Goal: Task Accomplishment & Management: Manage account settings

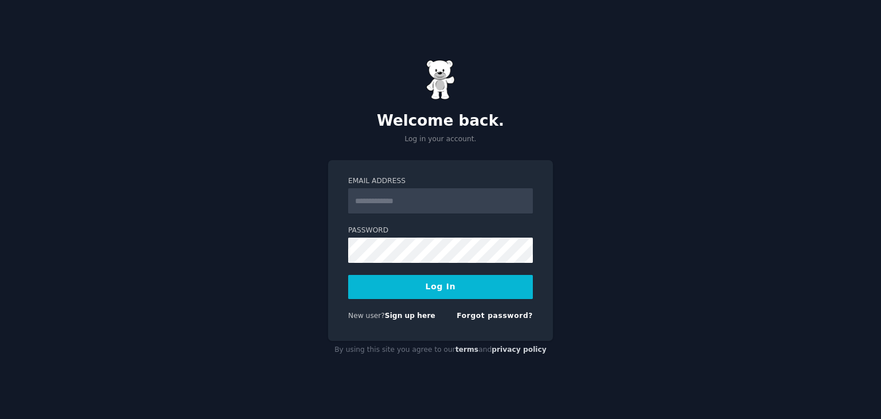
type input "*"
type input "**********"
click at [348, 275] on button "Log In" at bounding box center [440, 287] width 185 height 24
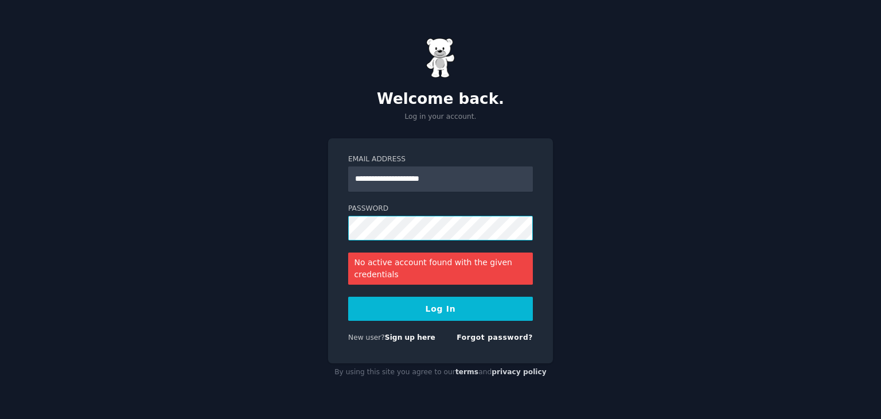
click at [348, 296] on button "Log In" at bounding box center [440, 308] width 185 height 24
click at [389, 244] on form "**********" at bounding box center [440, 250] width 185 height 193
click at [383, 225] on form "**********" at bounding box center [440, 250] width 185 height 193
click at [348, 296] on button "Log In" at bounding box center [440, 308] width 185 height 24
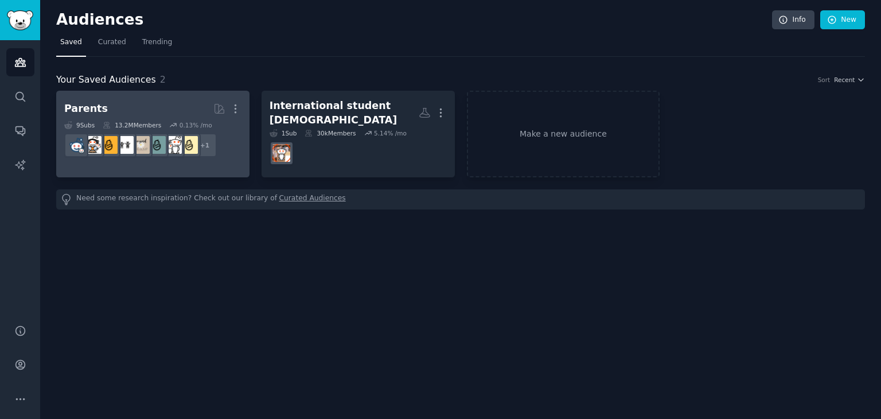
click at [159, 106] on h2 "Parents Curated by GummySearch More" at bounding box center [152, 109] width 177 height 20
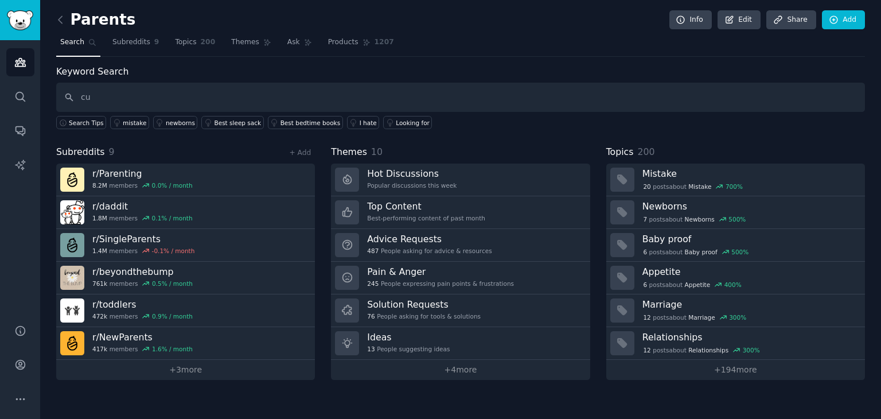
type input "c"
type input "history"
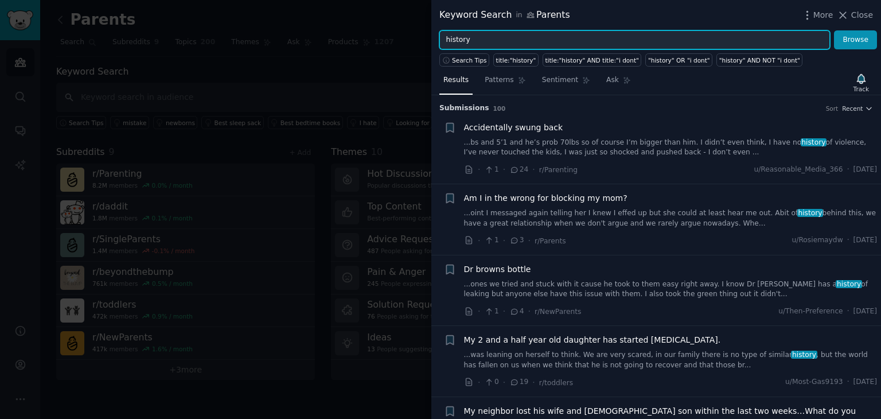
click at [487, 38] on input "history" at bounding box center [634, 39] width 391 height 19
type input "culture history"
click at [834, 30] on button "Browse" at bounding box center [855, 39] width 43 height 19
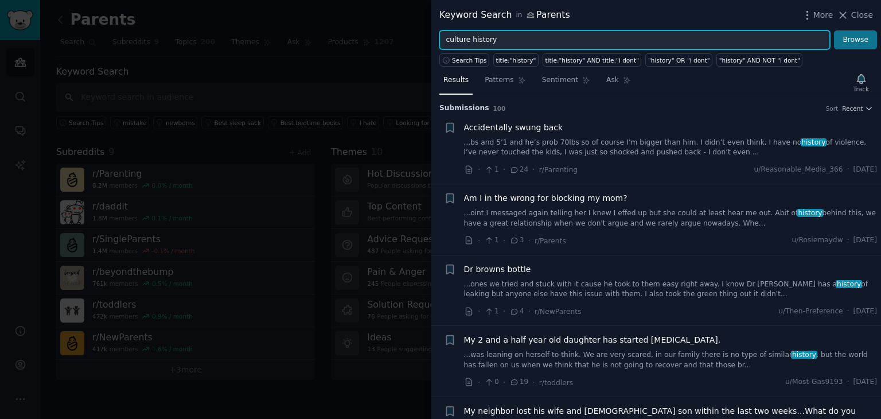
click at [834, 30] on button "Browse" at bounding box center [855, 39] width 43 height 19
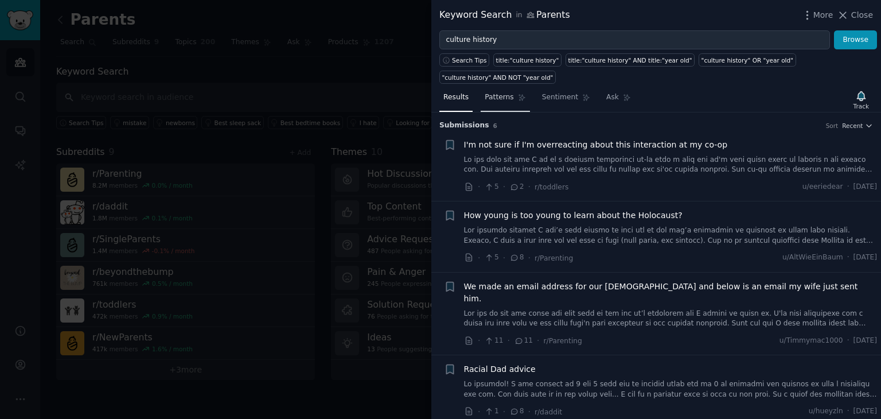
click at [508, 88] on link "Patterns" at bounding box center [505, 100] width 49 height 24
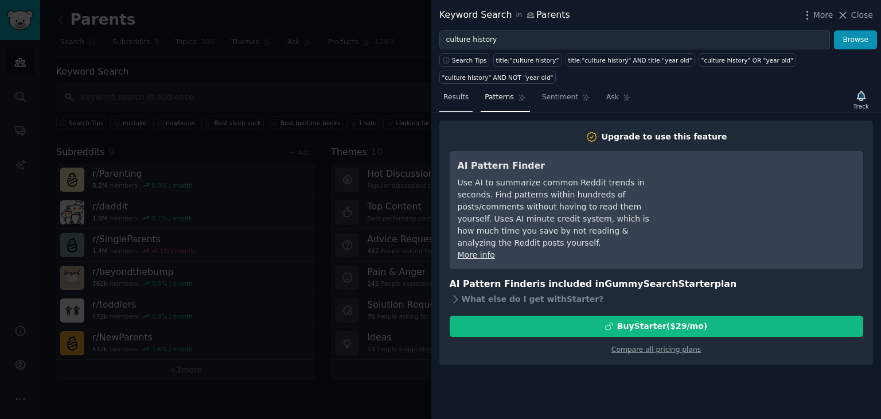
click at [469, 88] on link "Results" at bounding box center [455, 100] width 33 height 24
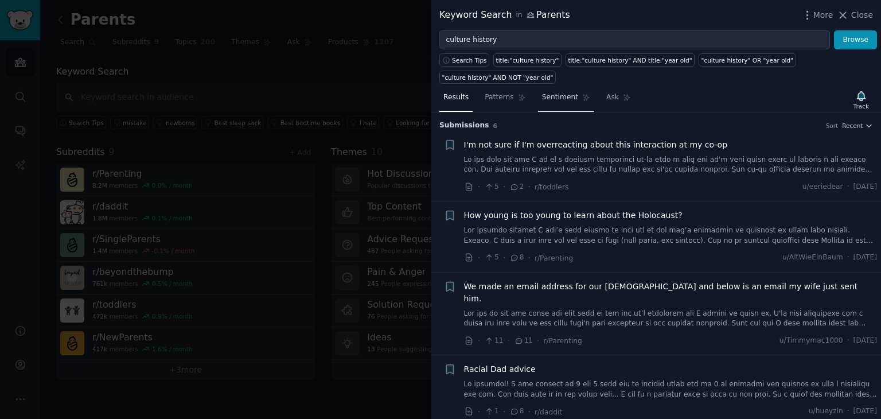
click at [544, 88] on link "Sentiment" at bounding box center [566, 100] width 56 height 24
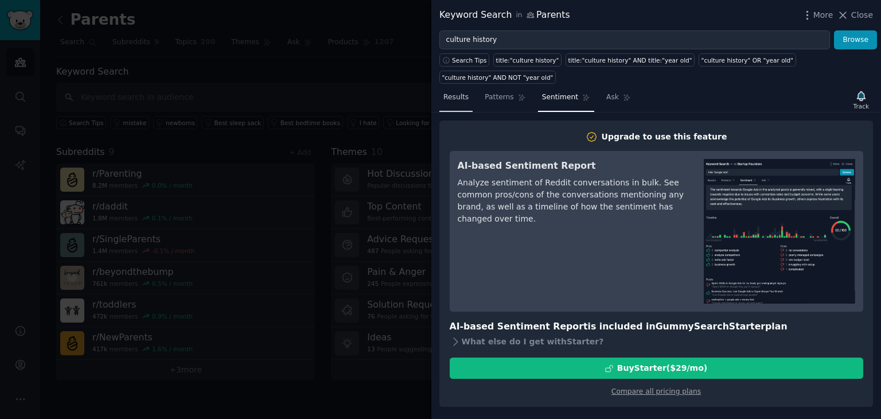
click at [454, 92] on link "Results" at bounding box center [455, 100] width 33 height 24
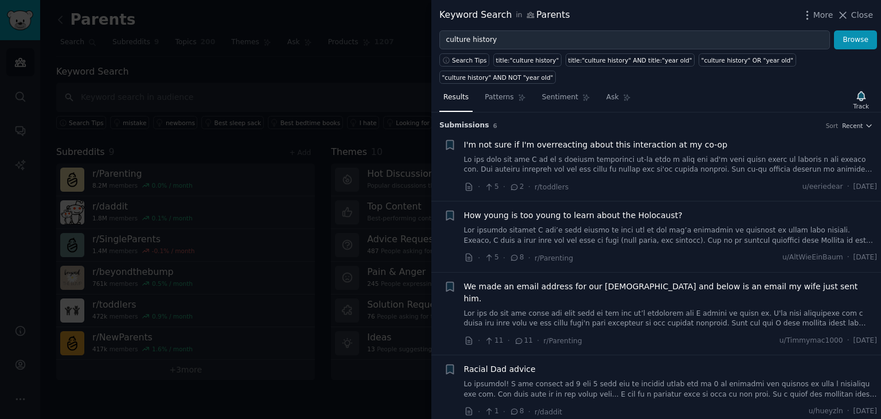
click at [161, 369] on div at bounding box center [440, 209] width 881 height 419
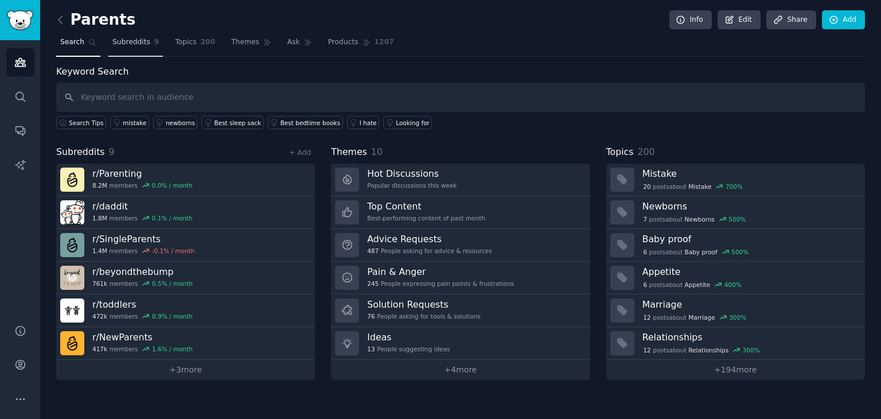
click at [142, 45] on span "Subreddits" at bounding box center [131, 42] width 38 height 10
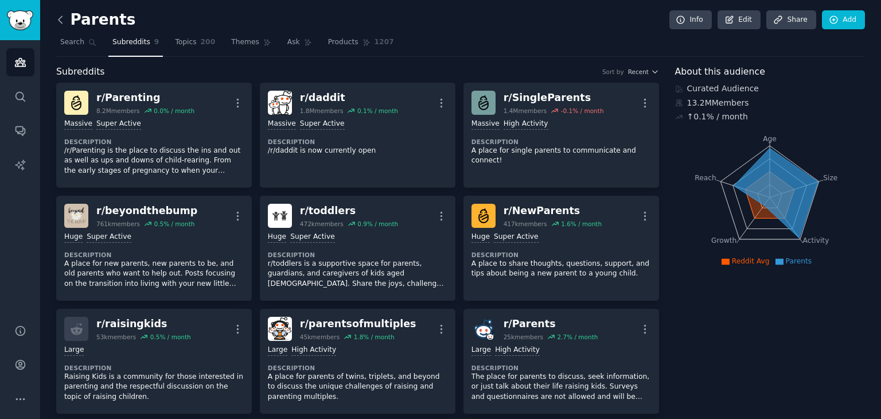
click at [64, 19] on icon at bounding box center [60, 20] width 12 height 12
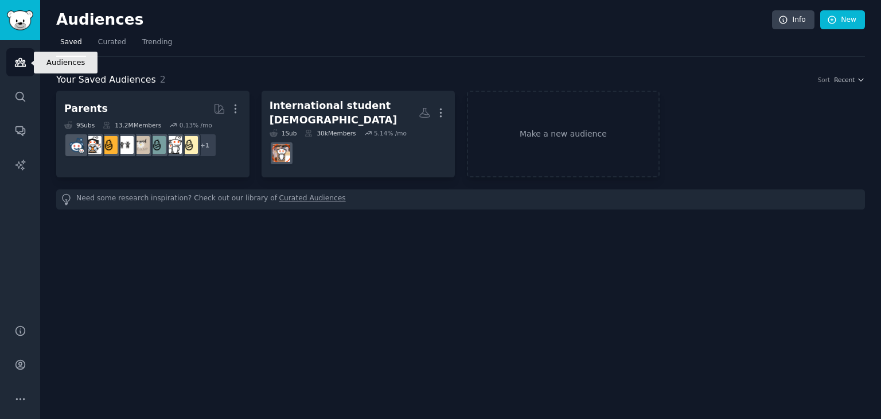
click at [18, 63] on icon "Sidebar" at bounding box center [20, 62] width 10 height 8
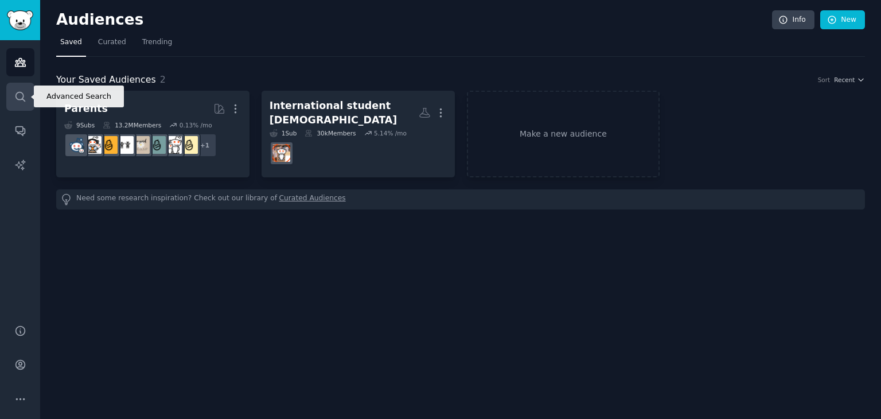
click at [22, 103] on link "Search" at bounding box center [20, 97] width 28 height 28
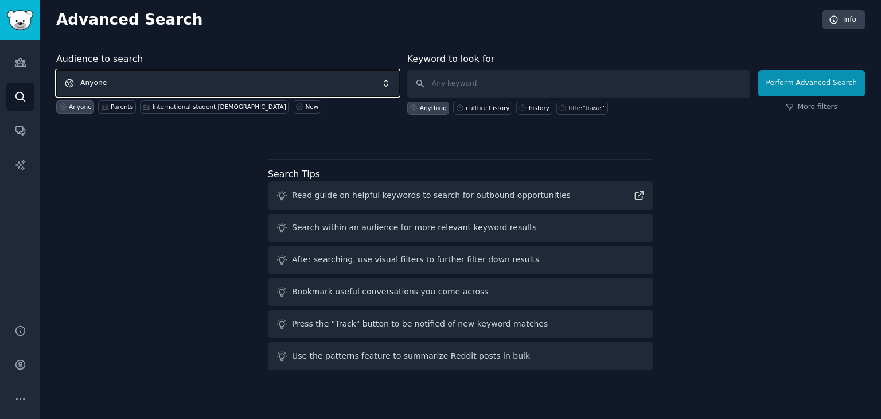
click at [197, 80] on span "Anyone" at bounding box center [227, 83] width 343 height 26
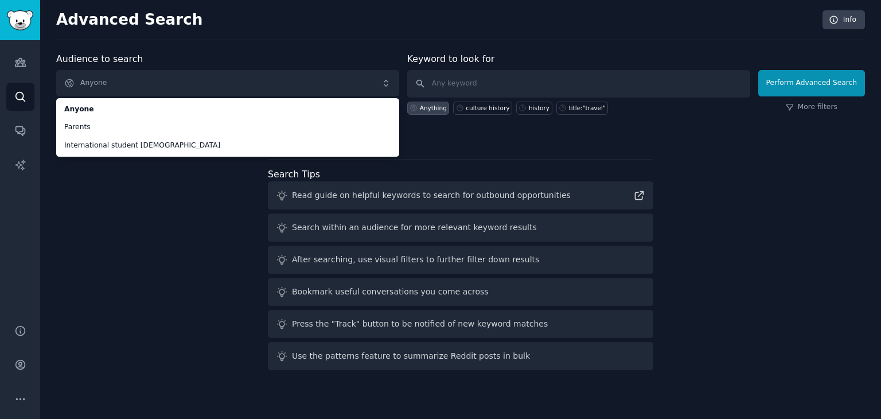
click at [161, 166] on div "Audience to search Anyone Anyone Parents International student [DEMOGRAPHIC_DAT…" at bounding box center [460, 213] width 809 height 322
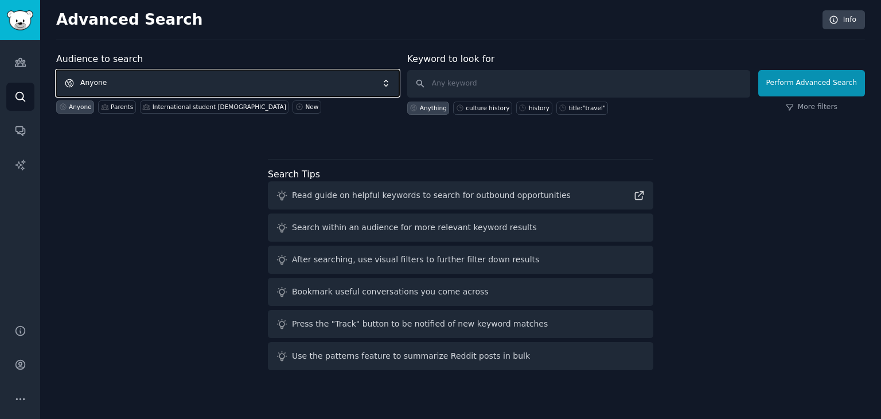
click at [270, 86] on span "Anyone" at bounding box center [227, 83] width 343 height 26
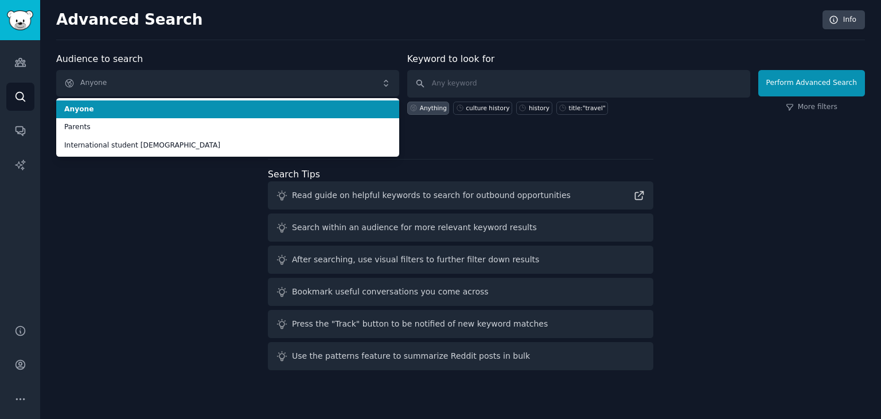
click at [248, 109] on span "Anyone" at bounding box center [227, 109] width 327 height 10
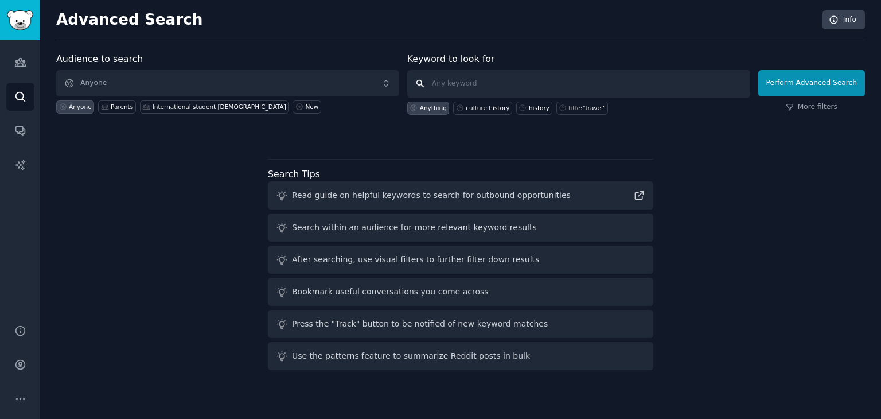
click at [500, 81] on input "text" at bounding box center [578, 84] width 343 height 28
click at [481, 108] on div "culture history" at bounding box center [488, 108] width 44 height 8
type input "culture history"
click at [801, 77] on button "Perform Advanced Search" at bounding box center [811, 83] width 107 height 26
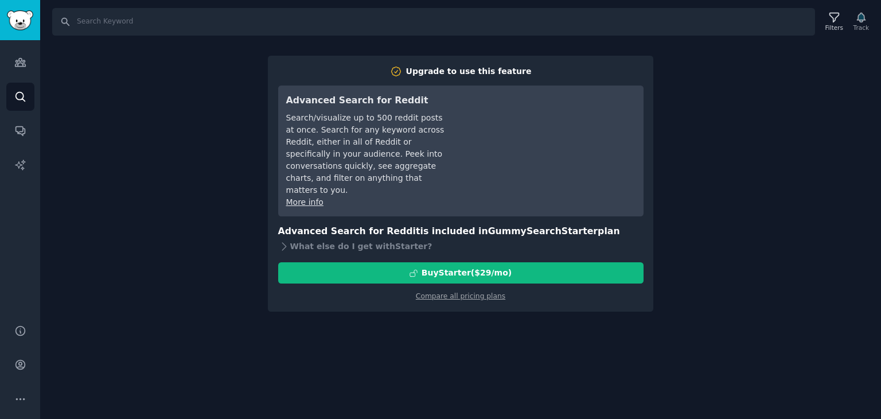
click at [13, 76] on div "Audiences Search Conversations AI Reports" at bounding box center [20, 175] width 40 height 270
click at [21, 70] on link "Audiences" at bounding box center [20, 62] width 28 height 28
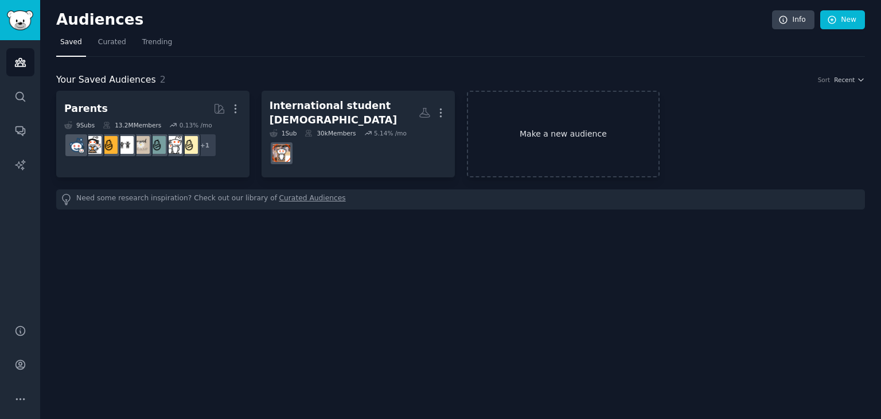
click at [496, 116] on link "Make a new audience" at bounding box center [563, 134] width 193 height 87
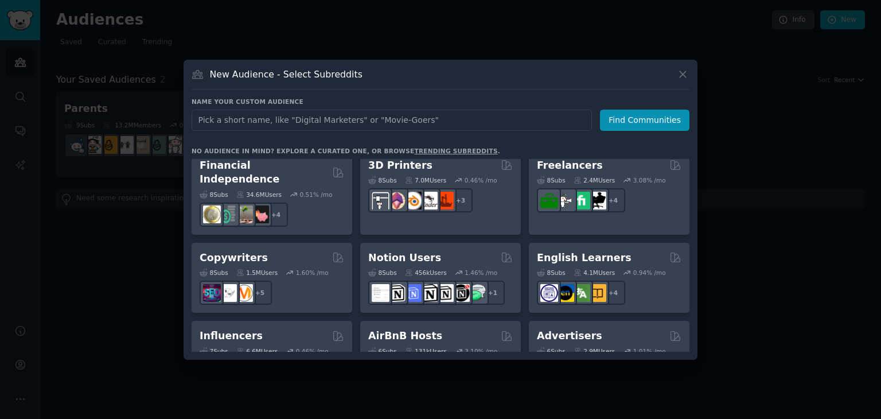
scroll to position [895, 0]
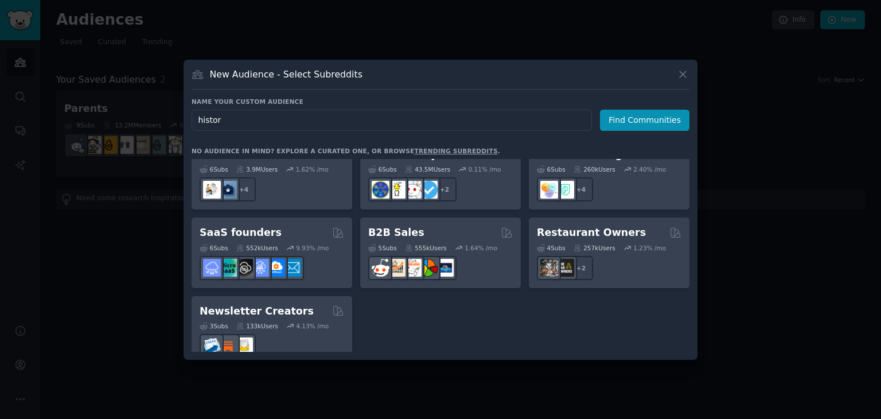
type input "history"
click button "Find Communities" at bounding box center [644, 120] width 89 height 21
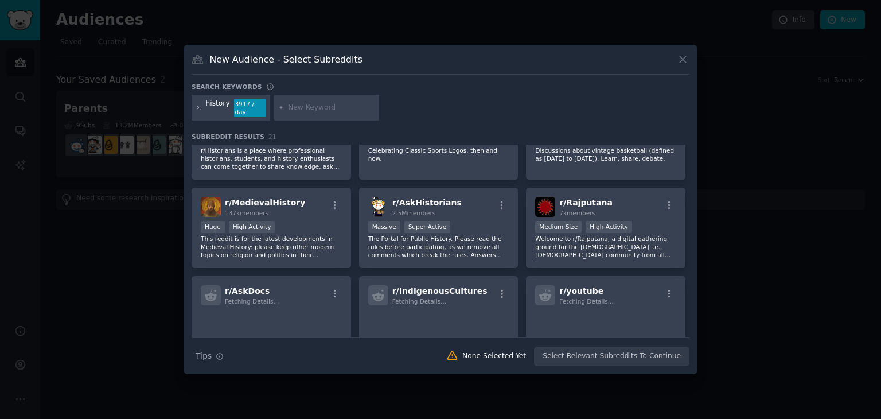
scroll to position [434, 0]
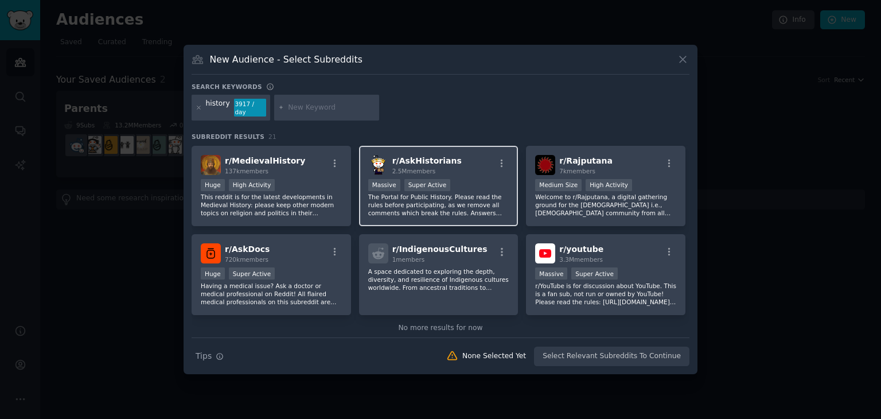
click at [475, 170] on div "r/ AskHistorians 2.5M members >= 95th percentile for submissions / day Massive …" at bounding box center [438, 186] width 159 height 81
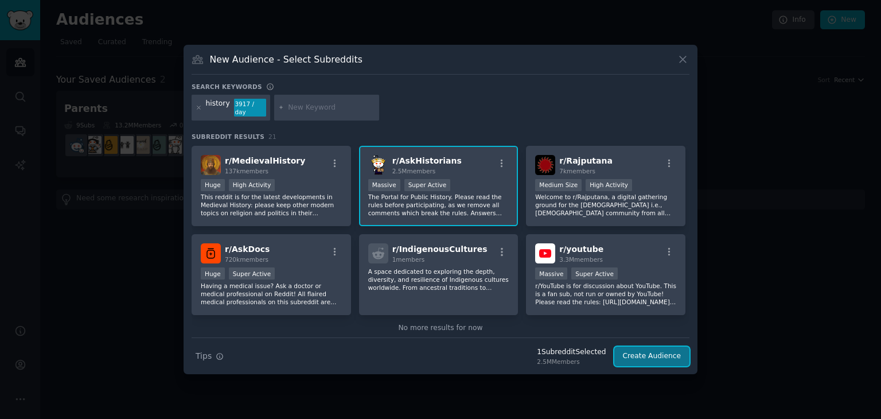
click at [650, 349] on button "Create Audience" at bounding box center [652, 355] width 76 height 19
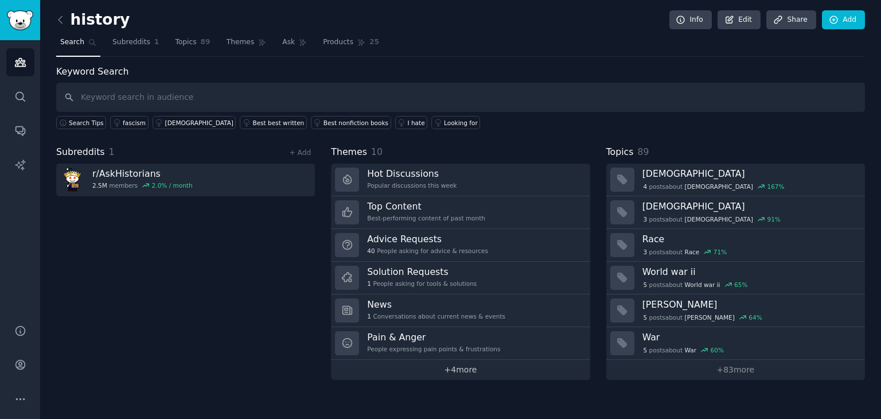
click at [461, 366] on link "+ 4 more" at bounding box center [460, 370] width 259 height 20
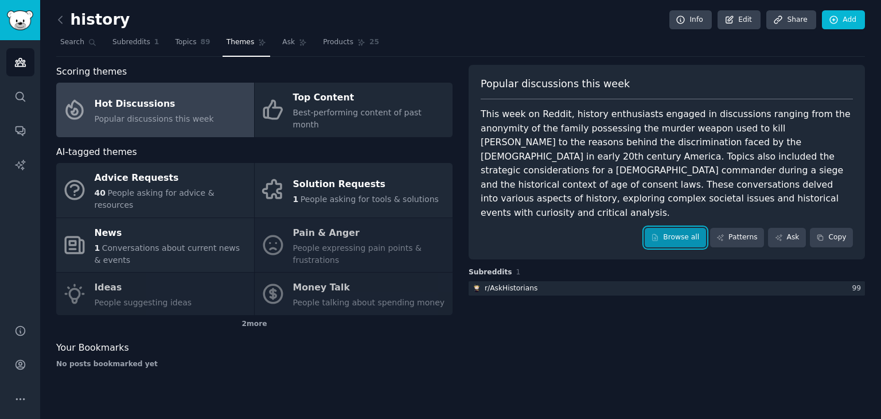
click at [671, 228] on link "Browse all" at bounding box center [675, 237] width 61 height 19
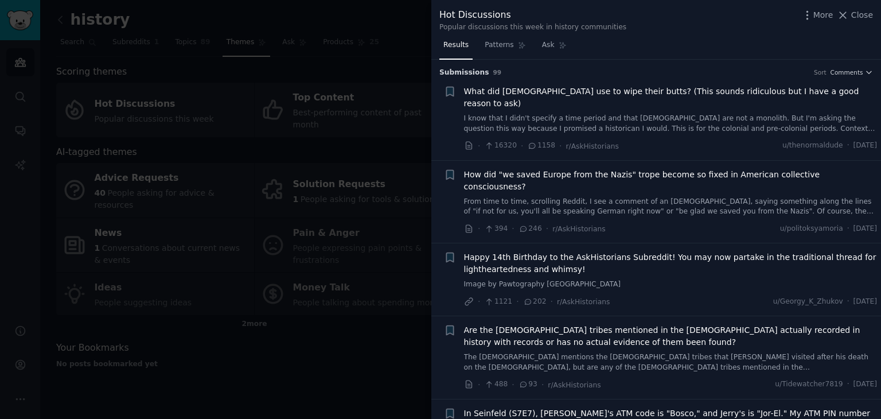
click at [4, 79] on div at bounding box center [440, 209] width 881 height 419
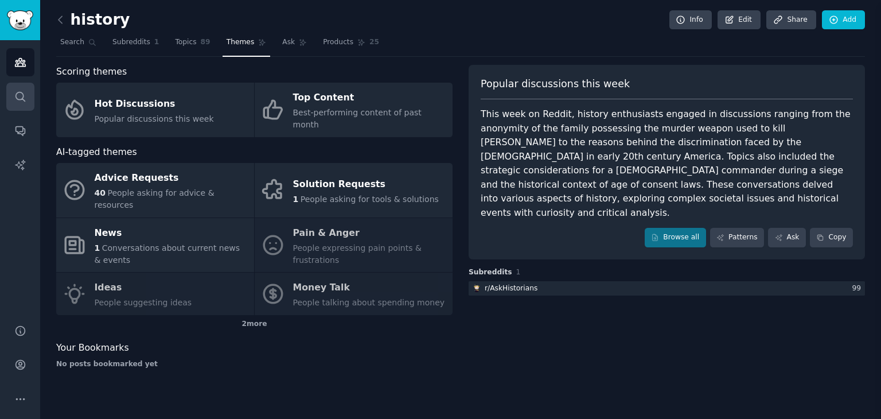
click at [14, 93] on icon "Sidebar" at bounding box center [20, 97] width 12 height 12
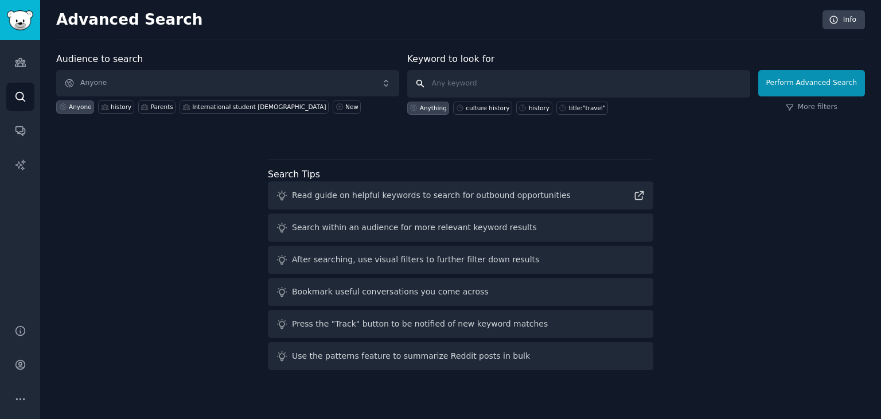
click at [463, 80] on input "text" at bounding box center [578, 84] width 343 height 28
type input "a"
type input "á"
type input "asian history"
click button "Perform Advanced Search" at bounding box center [811, 83] width 107 height 26
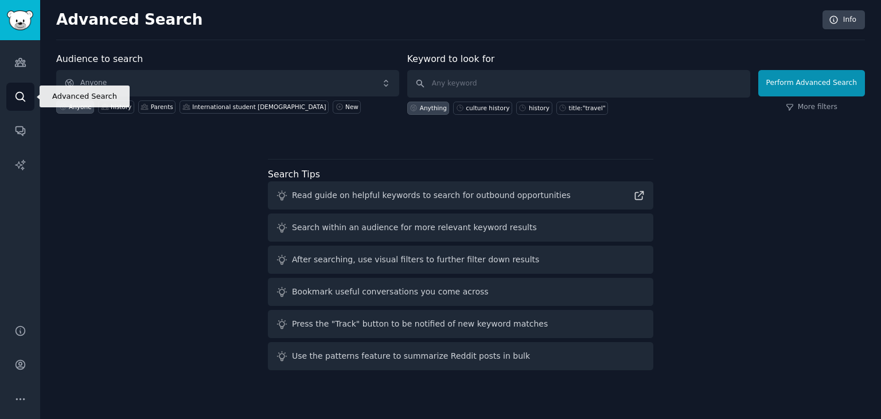
click at [14, 86] on link "Search" at bounding box center [20, 97] width 28 height 28
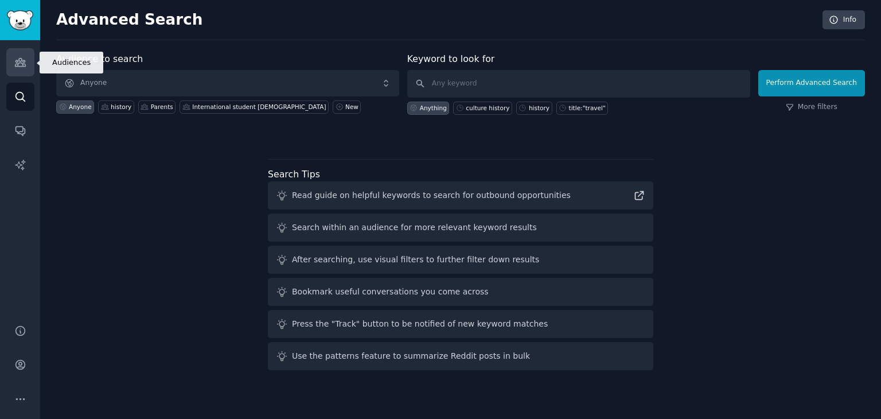
click at [27, 60] on link "Audiences" at bounding box center [20, 62] width 28 height 28
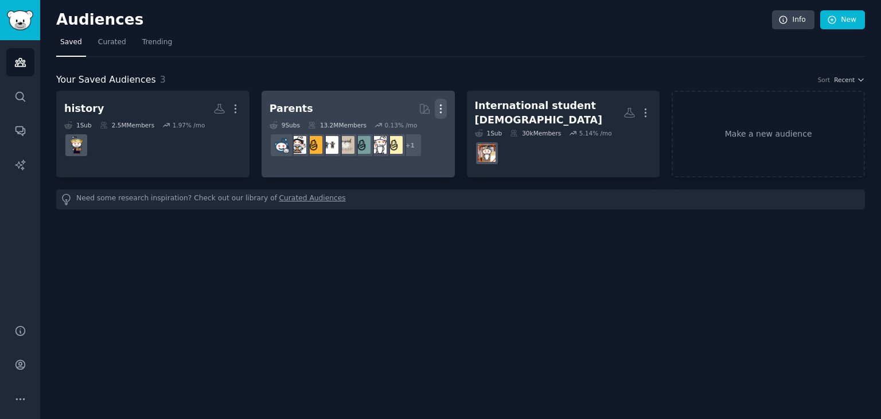
click at [443, 104] on icon "button" at bounding box center [441, 109] width 12 height 12
click at [408, 130] on p "Delete" at bounding box center [409, 133] width 26 height 12
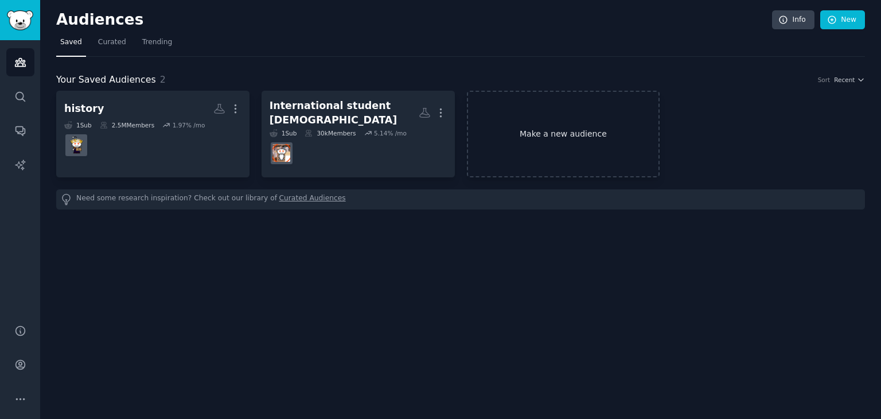
click at [564, 132] on link "Make a new audience" at bounding box center [563, 134] width 193 height 87
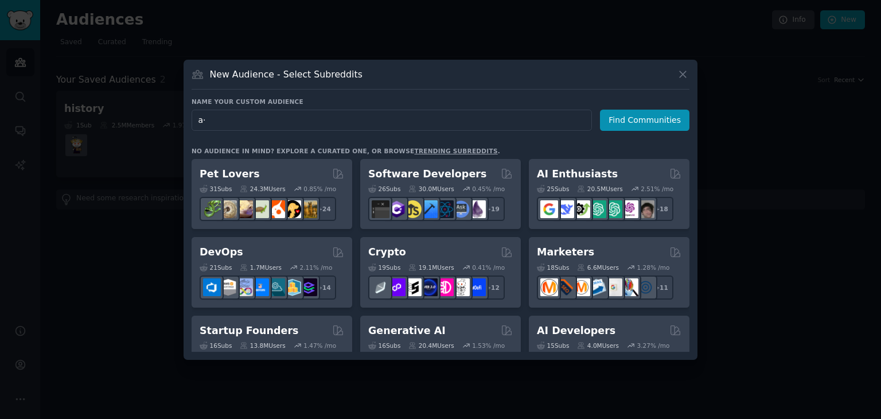
type input "a"
type input "á"
type input "asian history"
click at [631, 124] on button "Find Communities" at bounding box center [644, 120] width 89 height 21
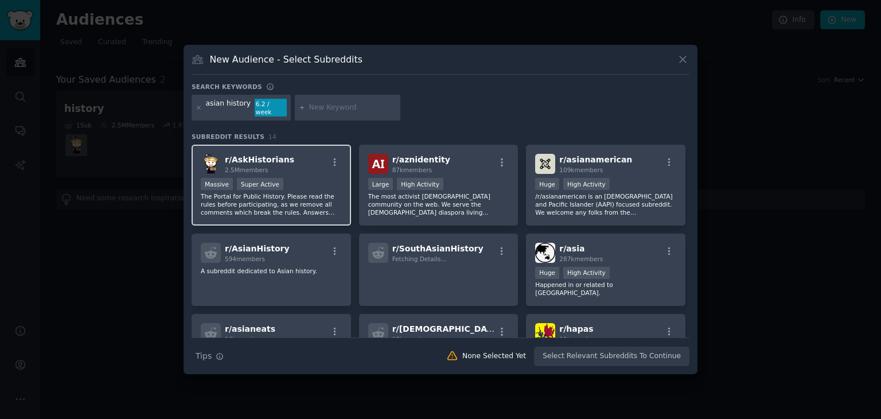
click at [314, 170] on div "r/ AskHistorians 2.5M members Massive Super Active The Portal for Public Histor…" at bounding box center [271, 185] width 159 height 81
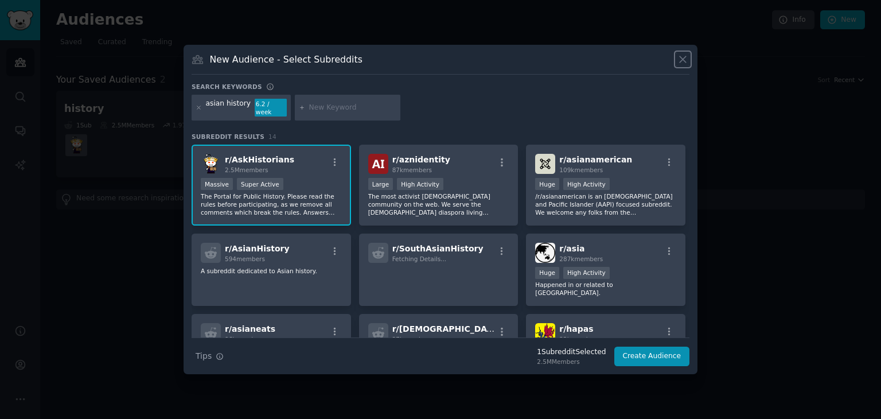
click at [683, 60] on icon at bounding box center [683, 59] width 12 height 12
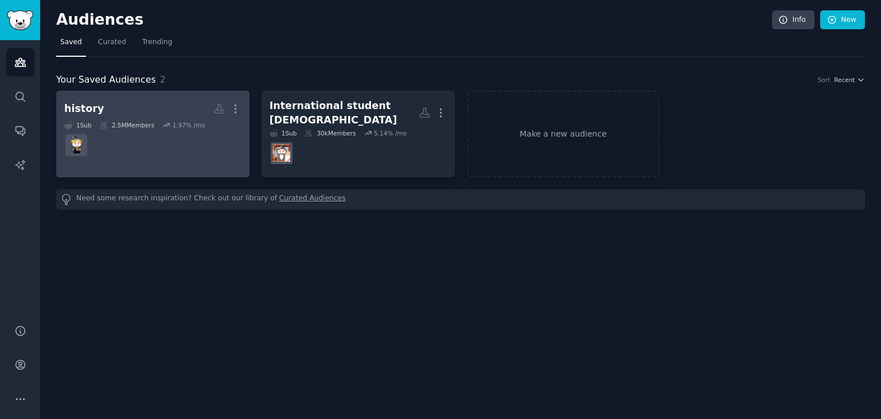
click at [180, 123] on div "1.97 % /mo" at bounding box center [189, 125] width 33 height 8
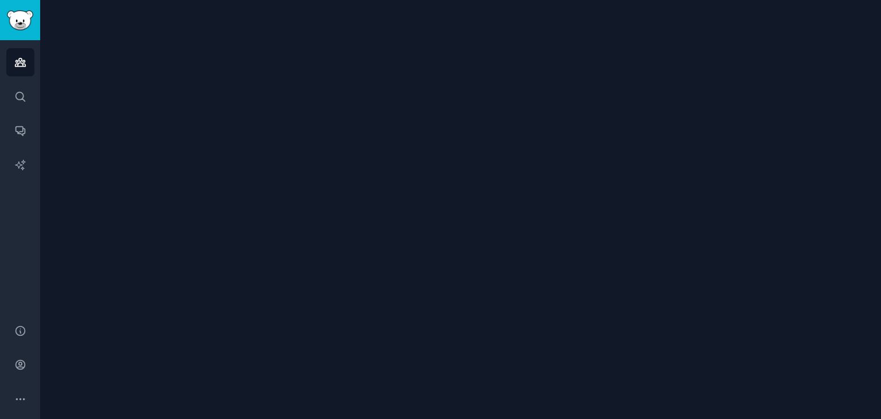
click at [180, 123] on div at bounding box center [460, 209] width 841 height 419
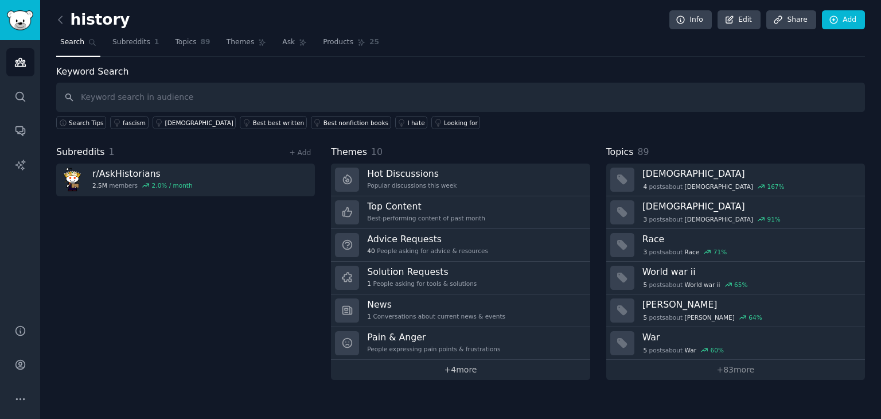
click at [463, 368] on link "+ 4 more" at bounding box center [460, 370] width 259 height 20
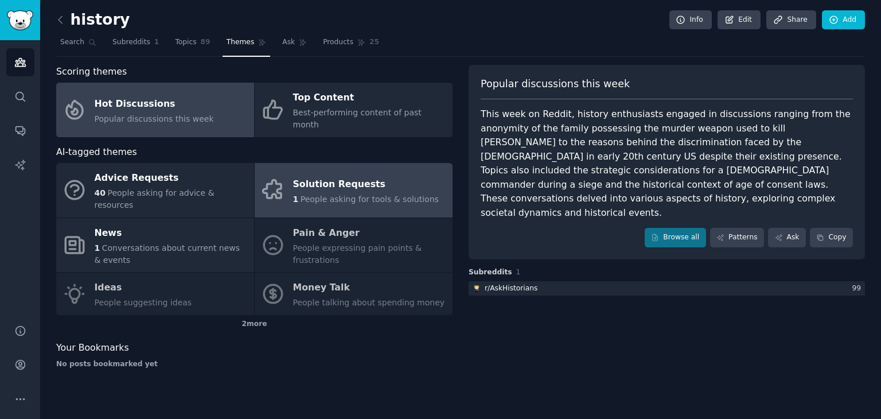
click at [307, 175] on div "Solution Requests" at bounding box center [366, 184] width 146 height 18
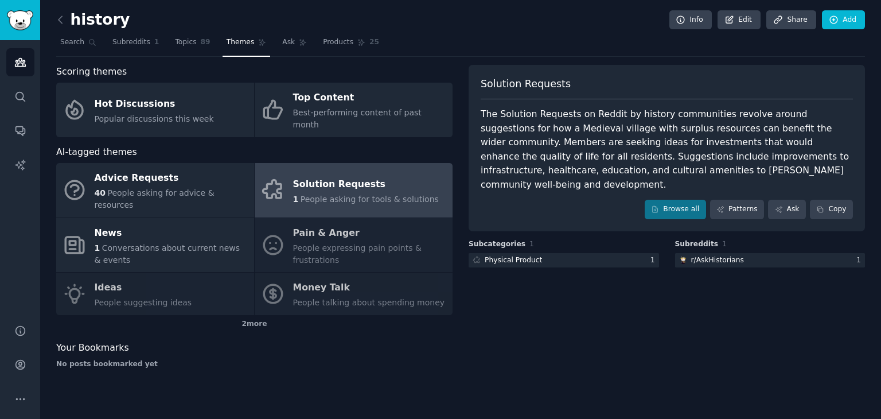
click at [392, 223] on div "Advice Requests 40 People asking for advice & resources Solution Requests 1 Peo…" at bounding box center [254, 239] width 396 height 152
click at [59, 19] on icon at bounding box center [60, 20] width 12 height 12
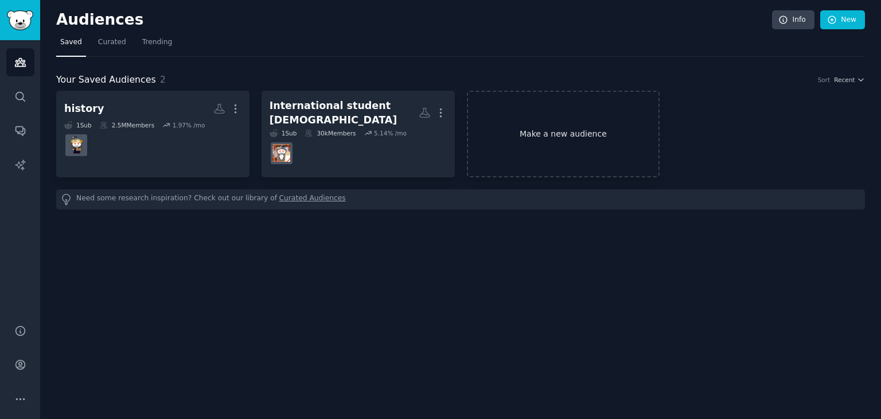
click at [530, 147] on link "Make a new audience" at bounding box center [563, 134] width 193 height 87
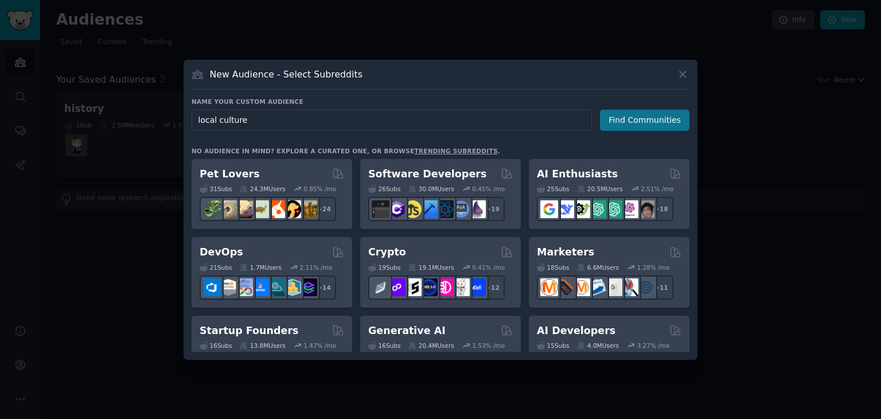
type input "local culture"
click at [629, 123] on button "Find Communities" at bounding box center [644, 120] width 89 height 21
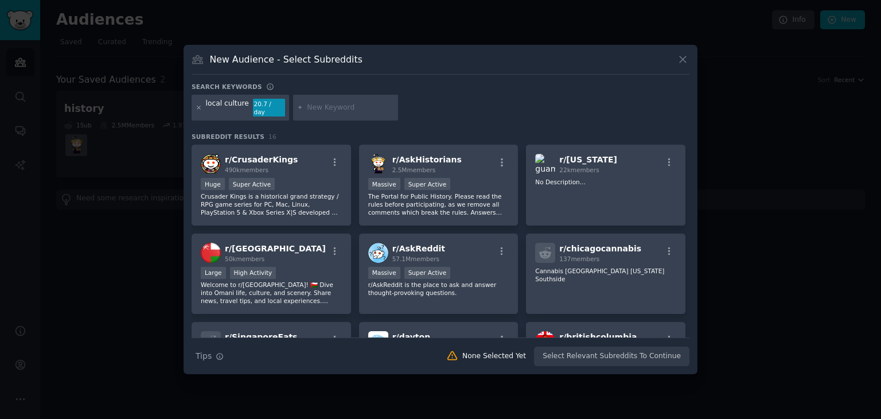
click at [200, 107] on icon at bounding box center [199, 107] width 6 height 6
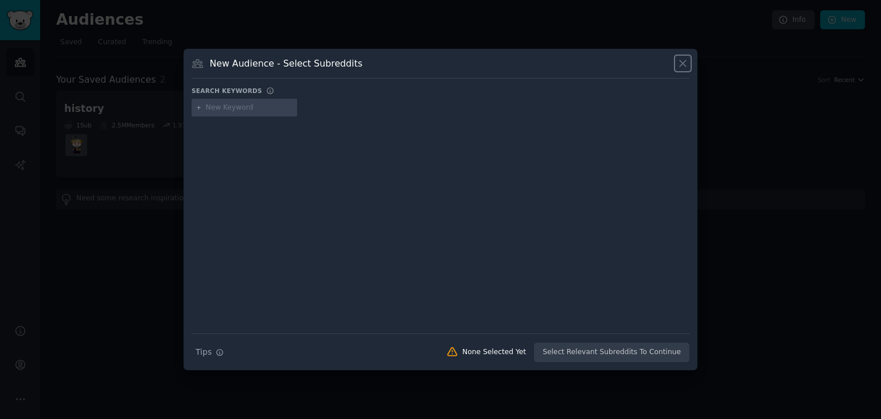
click at [680, 67] on icon at bounding box center [683, 63] width 12 height 12
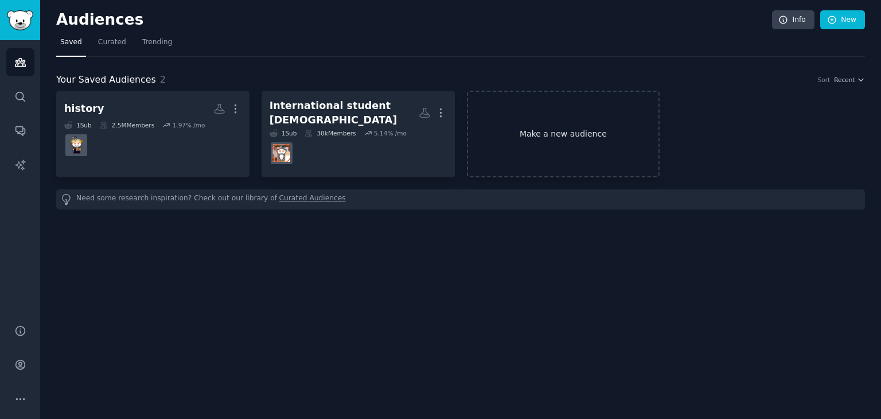
click at [589, 134] on link "Make a new audience" at bounding box center [563, 134] width 193 height 87
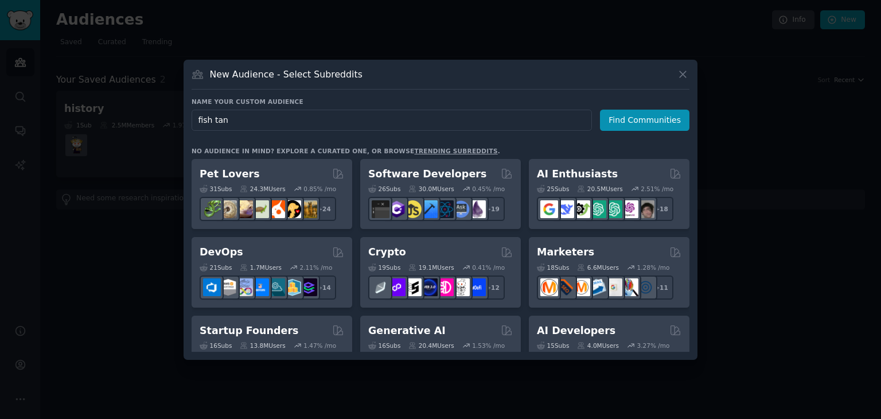
type input "fish tank"
click button "Find Communities" at bounding box center [644, 120] width 89 height 21
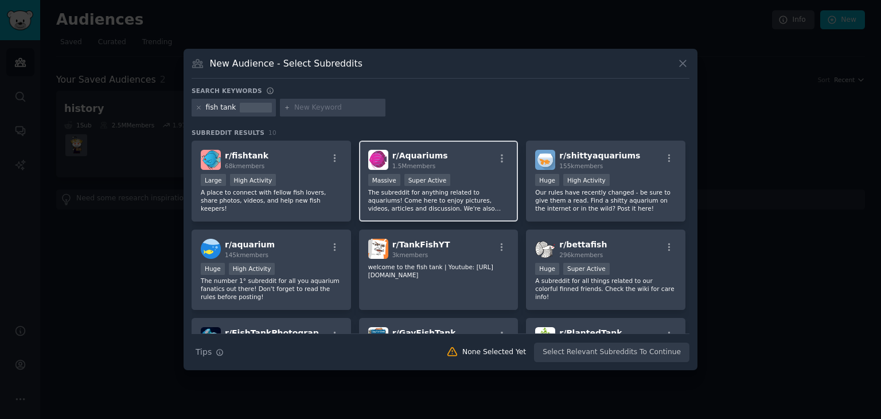
click at [470, 163] on div "r/ Aquariums 1.5M members" at bounding box center [438, 160] width 141 height 20
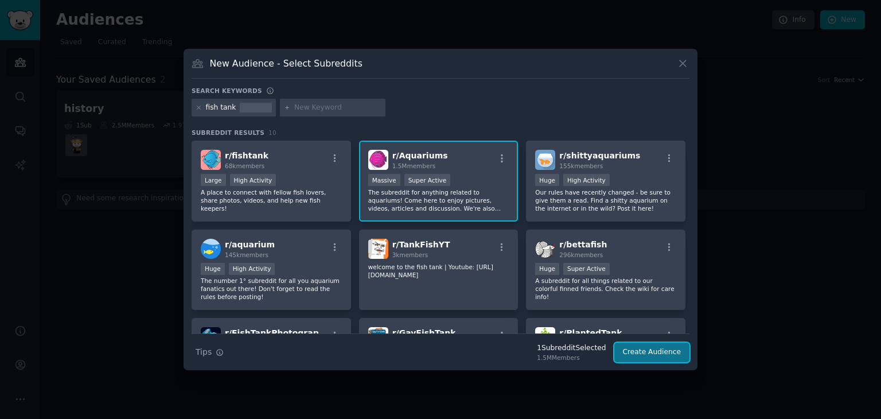
click at [637, 353] on button "Create Audience" at bounding box center [652, 351] width 76 height 19
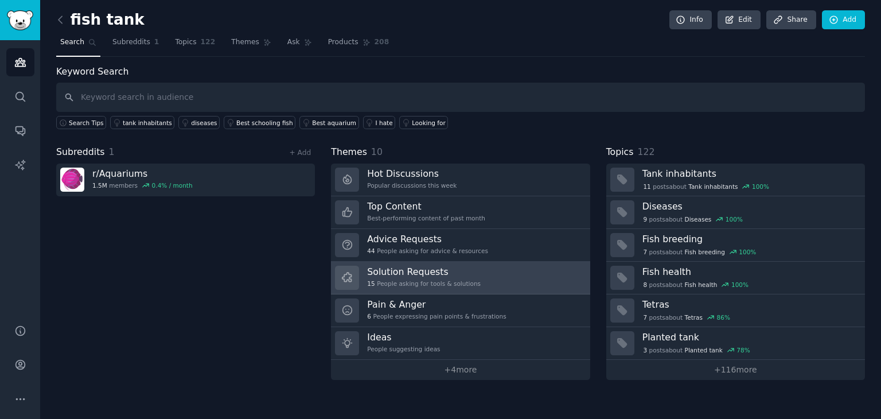
click at [458, 283] on div "15 People asking for tools & solutions" at bounding box center [424, 283] width 114 height 8
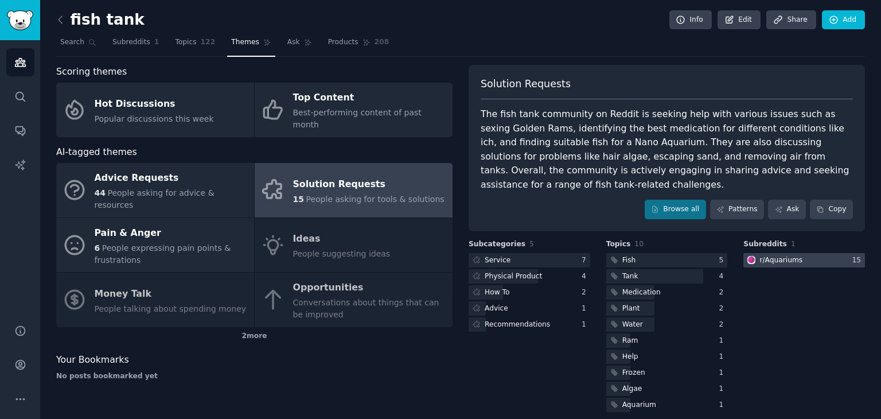
click at [792, 255] on div "r/ Aquariums" at bounding box center [780, 260] width 43 height 10
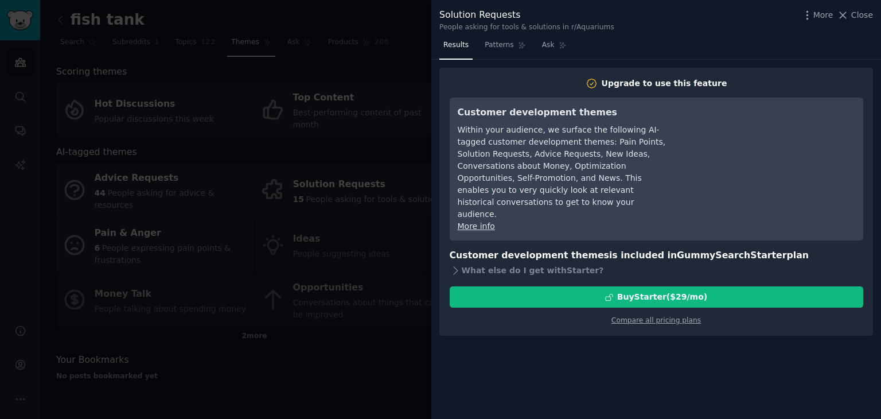
click at [411, 391] on div at bounding box center [440, 209] width 881 height 419
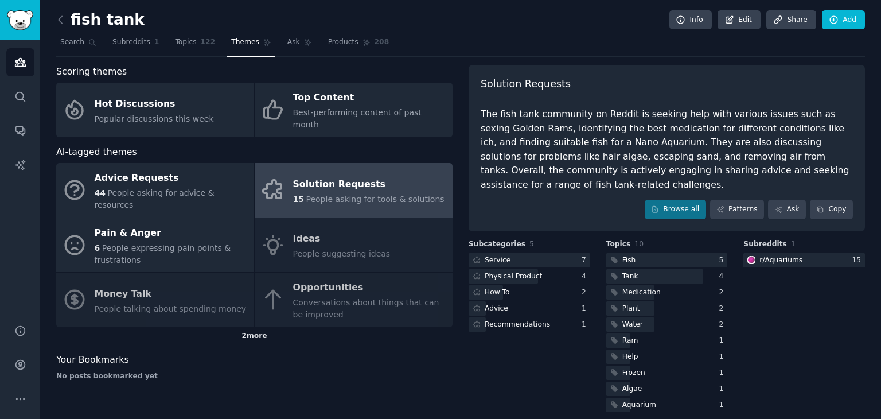
click at [257, 327] on div "2 more" at bounding box center [254, 336] width 396 height 18
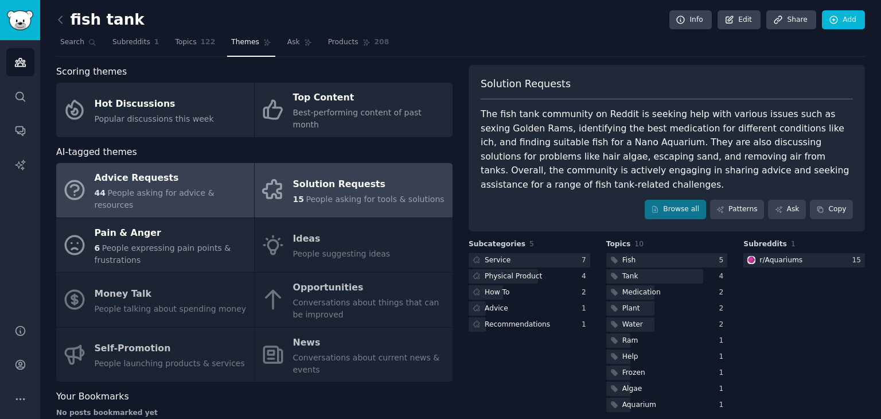
click at [193, 189] on link "Advice Requests 44 People asking for advice & resources" at bounding box center [155, 190] width 198 height 54
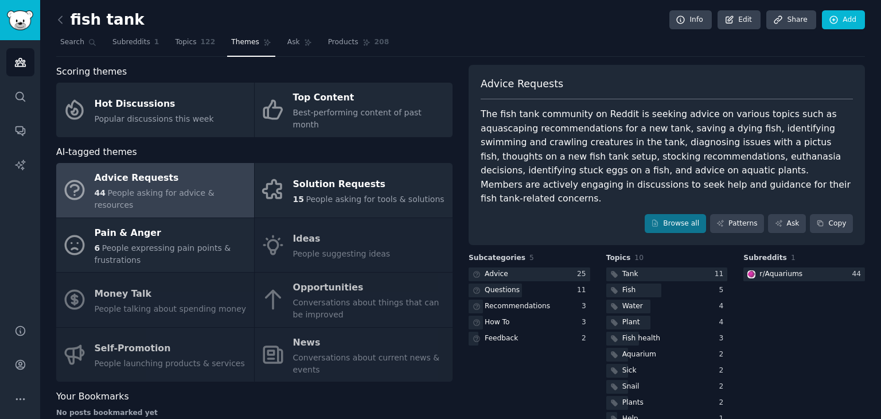
click at [58, 13] on link at bounding box center [63, 20] width 14 height 18
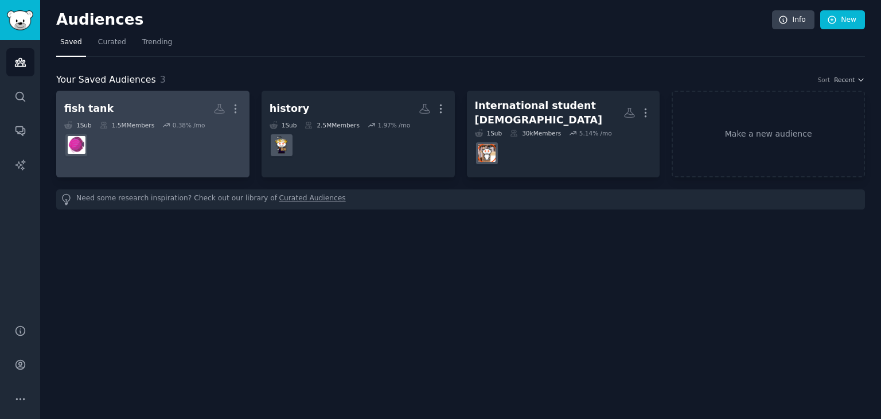
click at [161, 161] on link "fish tank More 1 Sub 1.5M Members 0.38 % /mo" at bounding box center [152, 134] width 193 height 87
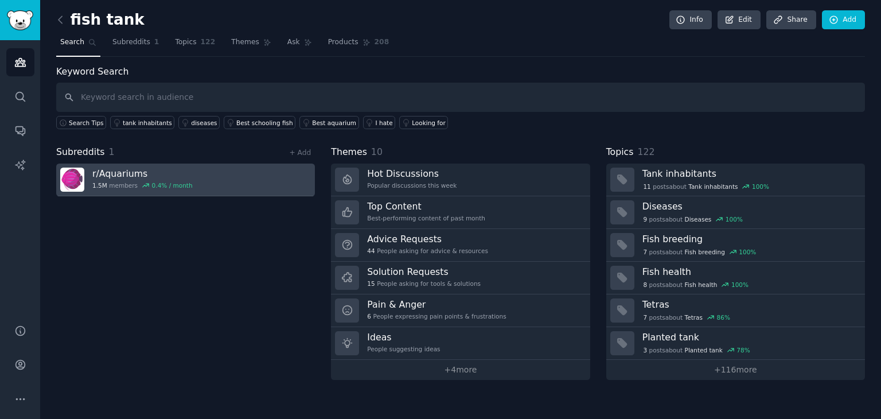
click at [150, 173] on h3 "r/ Aquariums" at bounding box center [142, 173] width 100 height 12
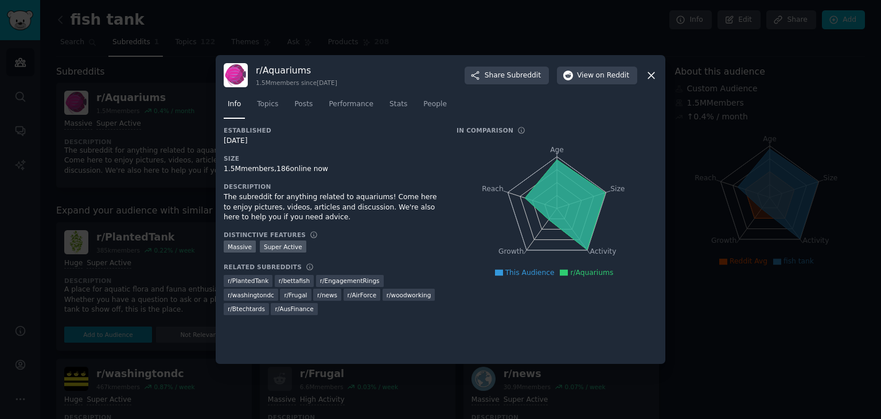
click at [650, 73] on icon at bounding box center [651, 75] width 6 height 6
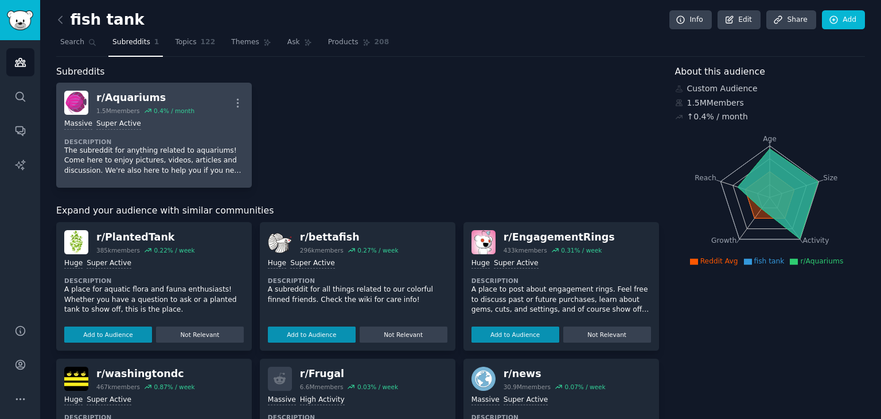
click at [191, 128] on div "Massive Super Active" at bounding box center [153, 124] width 179 height 11
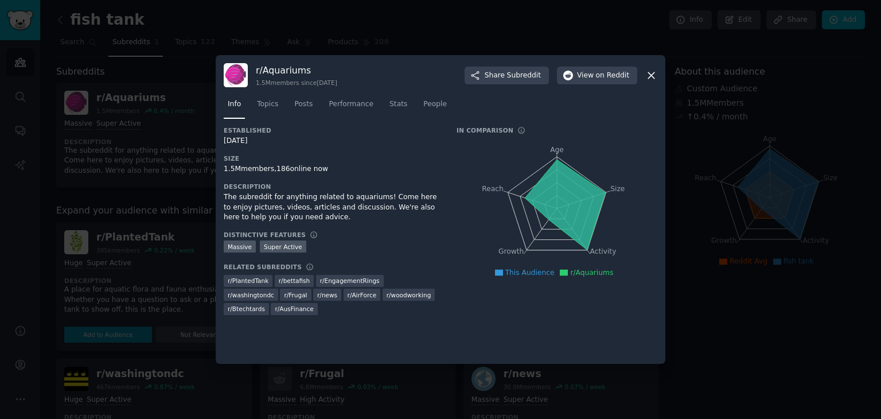
click at [358, 129] on h3 "Established" at bounding box center [332, 130] width 217 height 8
click at [161, 172] on div at bounding box center [440, 209] width 881 height 419
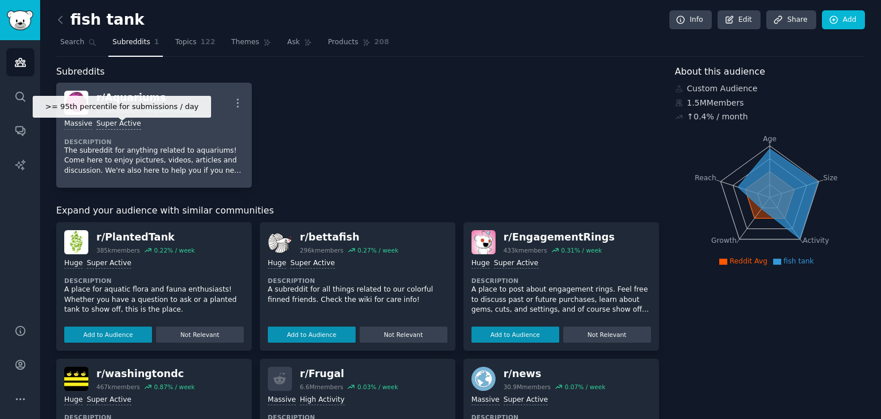
click at [117, 124] on div "Super Active" at bounding box center [118, 124] width 45 height 11
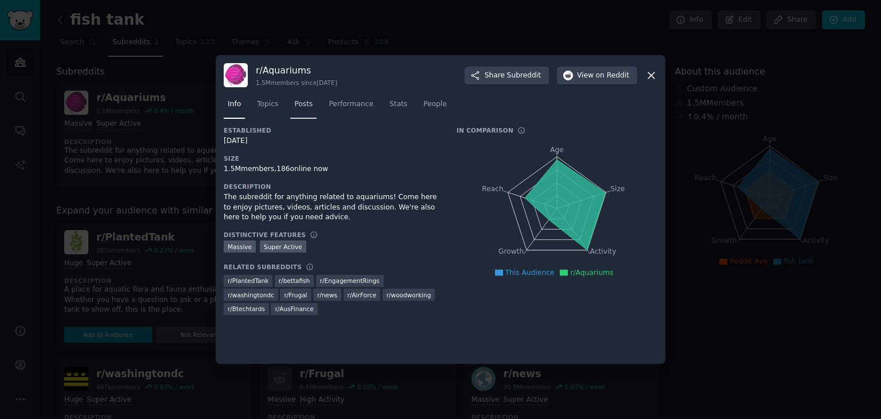
click at [294, 108] on span "Posts" at bounding box center [303, 104] width 18 height 10
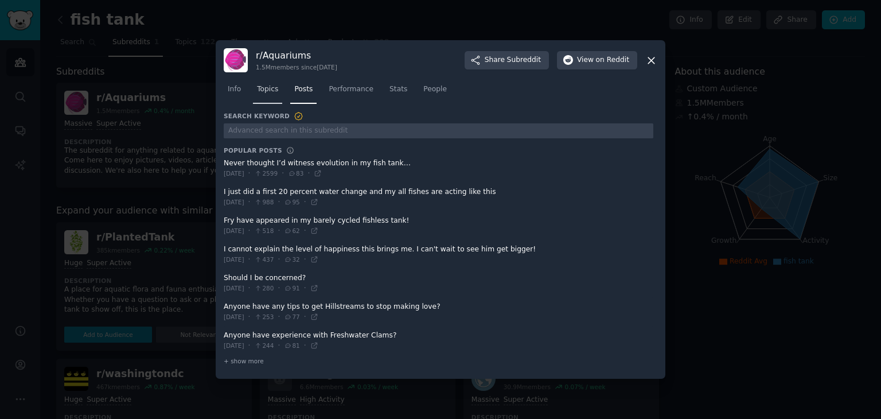
click at [270, 92] on span "Topics" at bounding box center [267, 89] width 21 height 10
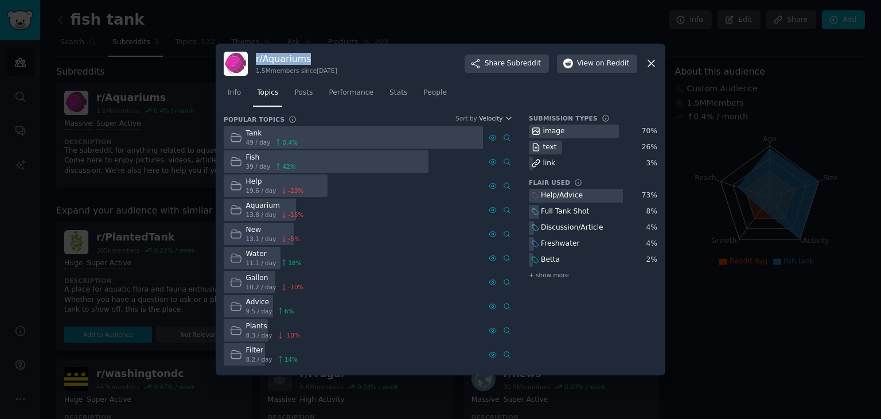
drag, startPoint x: 307, startPoint y: 58, endPoint x: 257, endPoint y: 63, distance: 50.1
click at [257, 63] on h3 "r/ Aquariums" at bounding box center [296, 59] width 81 height 12
copy h3 "r/ Aquariums"
click at [692, 334] on div at bounding box center [440, 209] width 881 height 419
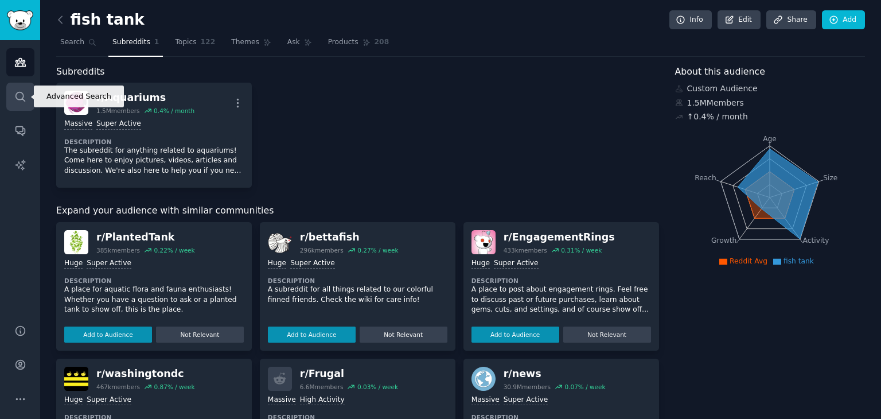
click at [19, 93] on icon "Sidebar" at bounding box center [20, 97] width 12 height 12
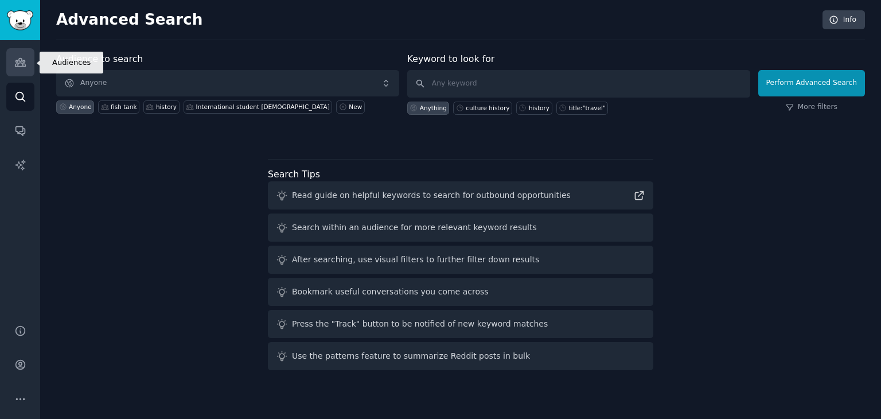
click at [19, 68] on icon "Sidebar" at bounding box center [20, 62] width 12 height 12
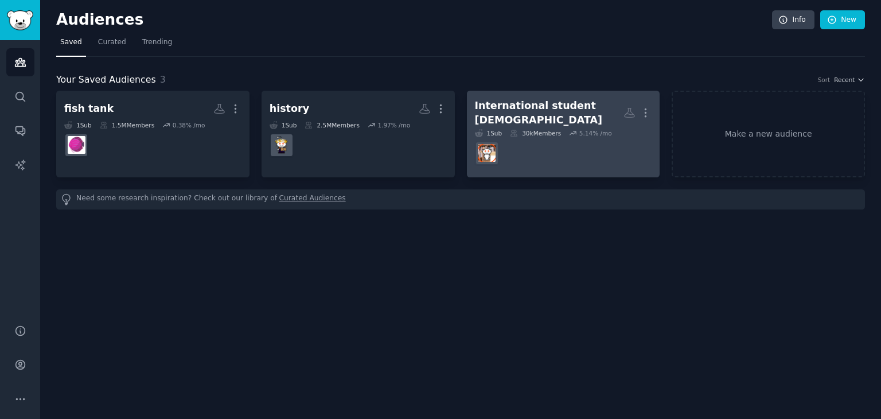
click at [594, 149] on dd at bounding box center [563, 153] width 177 height 32
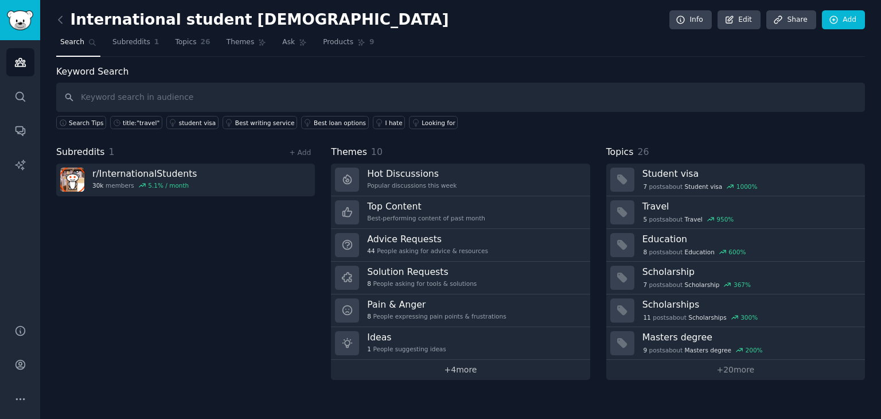
click at [460, 365] on link "+ 4 more" at bounding box center [460, 370] width 259 height 20
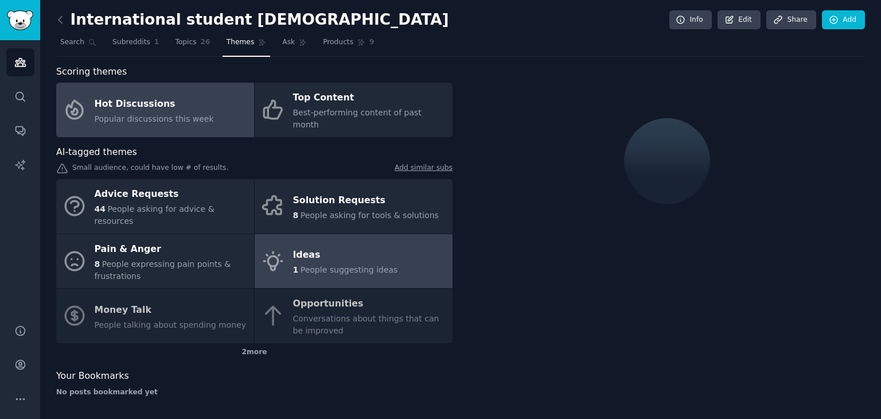
click at [334, 246] on div "Ideas" at bounding box center [345, 255] width 105 height 18
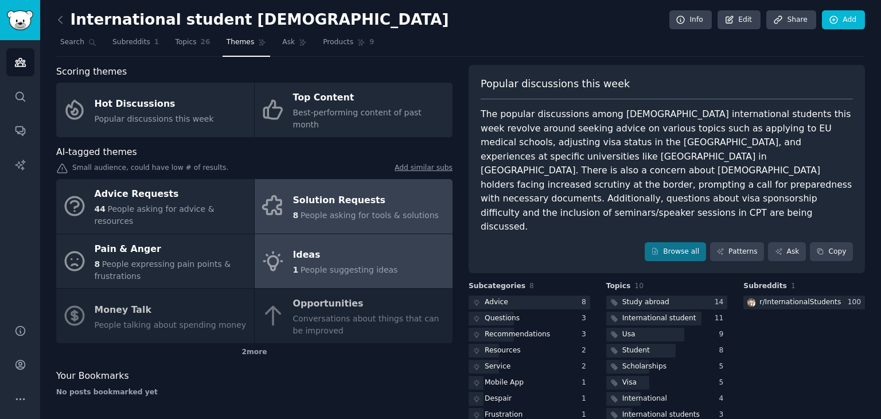
click at [369, 191] on div "Solution Requests" at bounding box center [366, 200] width 146 height 18
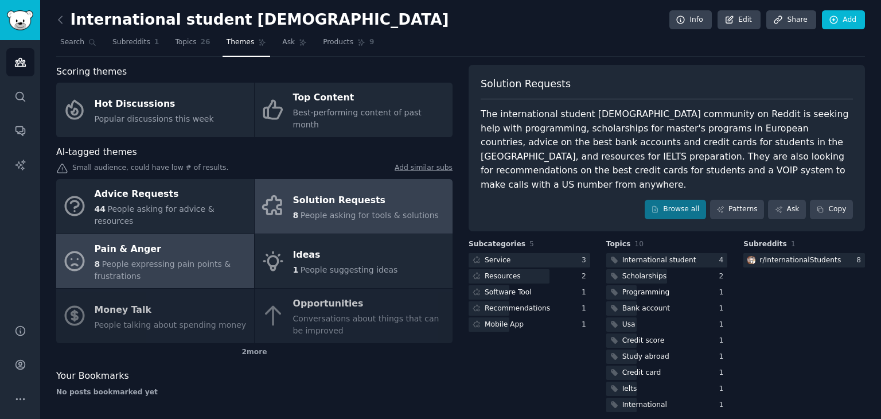
click at [133, 240] on div "Pain & Anger" at bounding box center [172, 249] width 154 height 18
